Goal: Task Accomplishment & Management: Complete application form

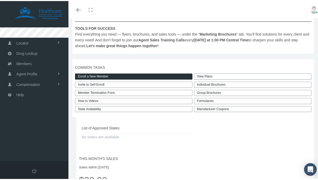
scroll to position [110, 0]
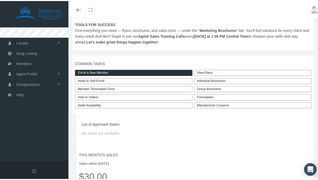
click at [109, 75] on link "Enroll a New Member" at bounding box center [133, 72] width 117 height 6
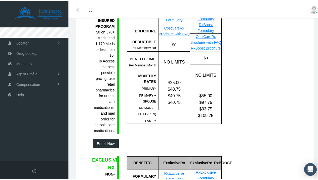
scroll to position [99, 0]
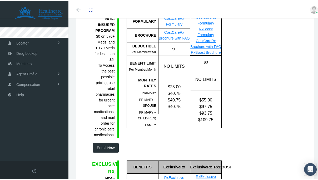
click at [102, 151] on button "Enroll Now" at bounding box center [106, 146] width 26 height 9
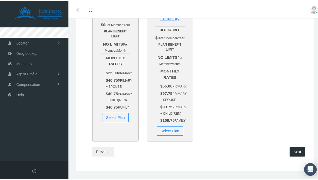
scroll to position [120, 0]
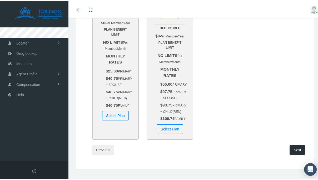
click at [119, 119] on button "Select Plan" at bounding box center [115, 114] width 27 height 9
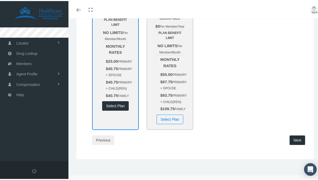
scroll to position [161, 0]
click at [293, 135] on button "Next" at bounding box center [297, 138] width 16 height 9
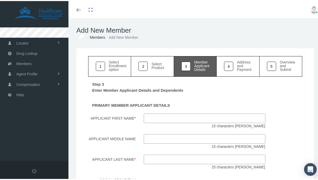
click at [211, 114] on input "Applicant First Name *" at bounding box center [205, 116] width 122 height 9
type input "soshana"
click at [214, 140] on input "Applicant Middle Name" at bounding box center [205, 137] width 122 height 9
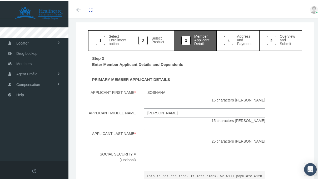
scroll to position [34, 0]
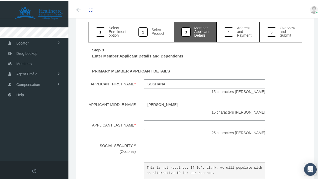
type input "orr"
click at [196, 124] on input "Applicant Last Name *" at bounding box center [205, 123] width 122 height 9
click at [151, 107] on input "orr" at bounding box center [205, 103] width 122 height 9
click at [152, 118] on div "Step 3 Enter Member Applicant Details and Dependents PRIMARY MEMBER APPLICANT D…" at bounding box center [195, 166] width 214 height 251
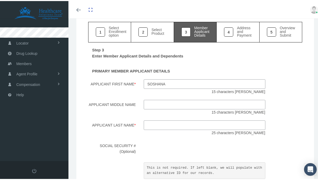
click at [155, 128] on input "Applicant Last Name *" at bounding box center [205, 123] width 122 height 9
paste input "orr"
type input "orr"
click at [159, 134] on div "orr 25 characters max" at bounding box center [204, 126] width 129 height 15
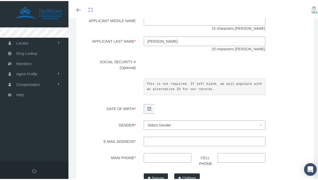
scroll to position [120, 0]
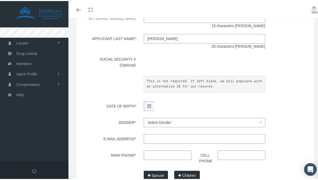
click at [169, 126] on div "Male Female Select Gender" at bounding box center [204, 122] width 129 height 11
click at [169, 123] on span "Select Gender" at bounding box center [160, 121] width 24 height 4
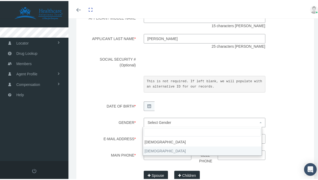
select select "F"
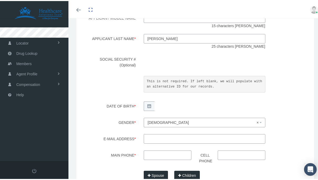
click at [156, 134] on input "E-mail Address *" at bounding box center [205, 137] width 122 height 9
paste input "[EMAIL_ADDRESS][DOMAIN_NAME]"
type input "[EMAIL_ADDRESS][DOMAIN_NAME]"
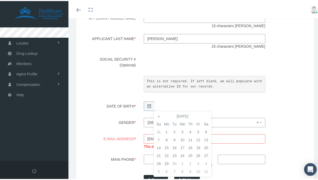
click at [148, 123] on span "× Female" at bounding box center [203, 121] width 110 height 6
click at [135, 138] on label "E-mail Address *" at bounding box center [111, 140] width 55 height 15
click at [144, 138] on input "[EMAIL_ADDRESS][DOMAIN_NAME]" at bounding box center [205, 137] width 122 height 9
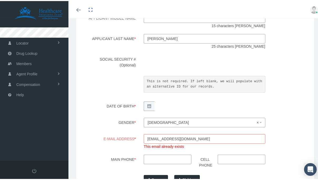
click at [147, 138] on input "[EMAIL_ADDRESS][DOMAIN_NAME]" at bounding box center [205, 137] width 122 height 9
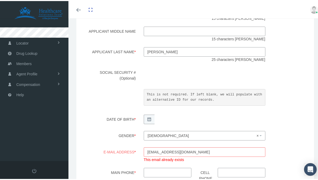
scroll to position [104, 0]
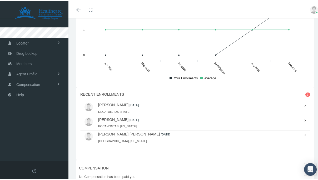
scroll to position [374, 0]
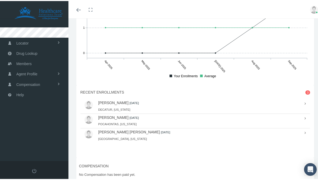
click at [304, 105] on icon at bounding box center [304, 102] width 1 height 6
click at [301, 111] on div "SOSHANA ORR 2025-10-01 DECATUR, Alabama" at bounding box center [194, 105] width 229 height 14
click at [304, 105] on icon at bounding box center [304, 102] width 1 height 6
click at [104, 98] on div "RECENT ENROLLMENTS 3" at bounding box center [194, 91] width 245 height 14
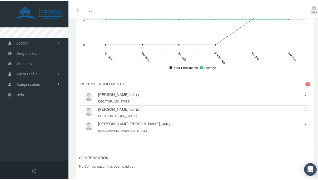
click at [114, 95] on link "SOSHANA ORR" at bounding box center [113, 93] width 30 height 4
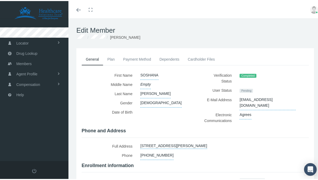
click at [202, 57] on link "Cardholder Files" at bounding box center [201, 58] width 36 height 12
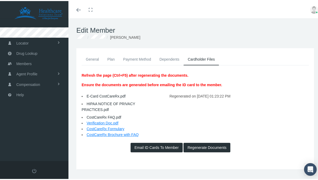
click at [144, 54] on link "Payment Method" at bounding box center [137, 58] width 36 height 12
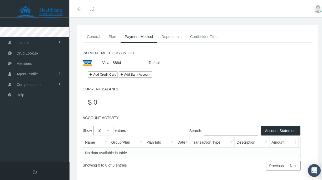
scroll to position [23, 0]
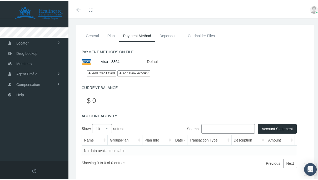
click at [100, 73] on link "Add Credit Card" at bounding box center [101, 72] width 29 height 6
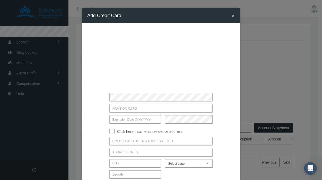
scroll to position [16, 0]
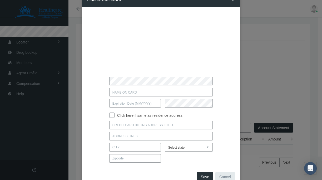
click at [111, 115] on input "Click here if same as residence address" at bounding box center [111, 114] width 5 height 5
checkbox input "true"
type input "2130 WESTMEAD DR SW"
type input "APARTMENT 311"
type input "DECATUR"
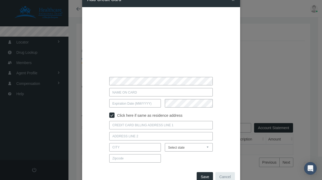
select select "AL"
type input "35603"
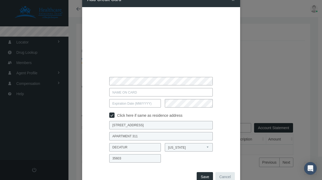
click at [117, 94] on input "text" at bounding box center [160, 92] width 103 height 8
type input "Soshana Orr"
click at [98, 97] on div "Soshana Orr Click here if same as residence address 2130 WESTMEAD DR SW" at bounding box center [160, 88] width 147 height 152
click at [123, 106] on input "text" at bounding box center [135, 103] width 52 height 8
type input "08 / 2029"
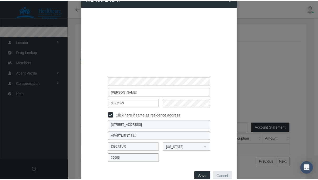
scroll to position [31, 0]
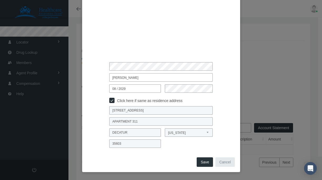
click at [200, 161] on button "Save" at bounding box center [204, 161] width 16 height 9
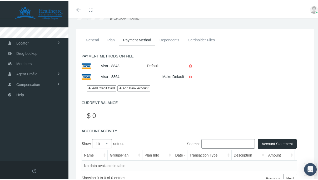
scroll to position [0, 0]
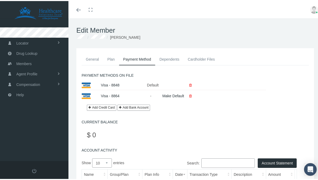
click at [113, 59] on link "Plan" at bounding box center [111, 58] width 16 height 12
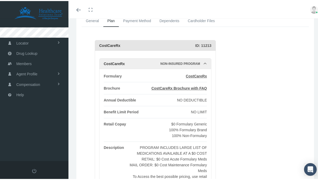
scroll to position [24, 0]
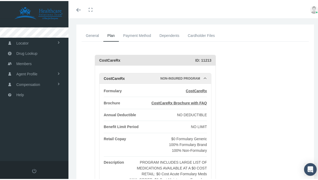
click at [96, 35] on link "General" at bounding box center [93, 35] width 22 height 12
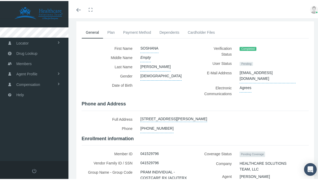
scroll to position [27, 0]
click at [158, 31] on link "Dependents" at bounding box center [169, 31] width 28 height 12
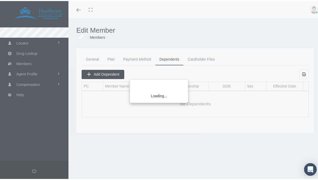
click at [135, 58] on div "Loading..." at bounding box center [159, 90] width 318 height 180
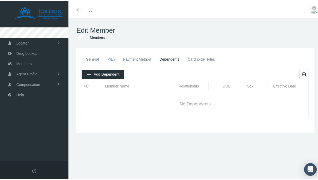
click at [135, 58] on link "Payment Method" at bounding box center [137, 58] width 36 height 12
